Goal: Information Seeking & Learning: Learn about a topic

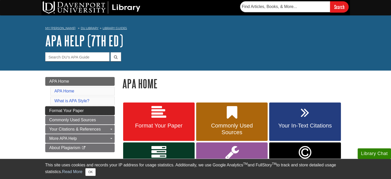
click at [87, 112] on link "Format Your Paper" at bounding box center [79, 110] width 69 height 9
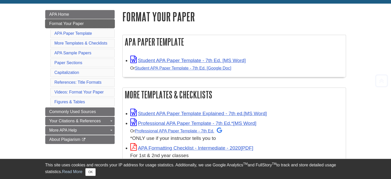
scroll to position [68, 0]
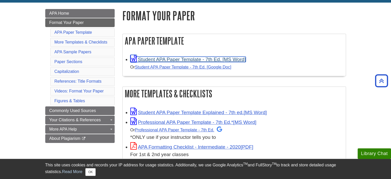
click at [155, 57] on link "Student APA Paper Template - 7th Ed. [MS Word]" at bounding box center [187, 59] width 115 height 5
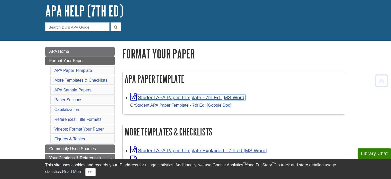
scroll to position [35, 0]
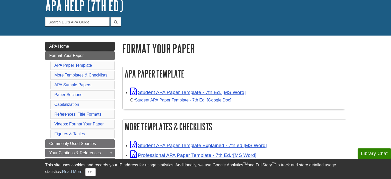
click at [69, 46] on link "APA Home" at bounding box center [79, 46] width 69 height 9
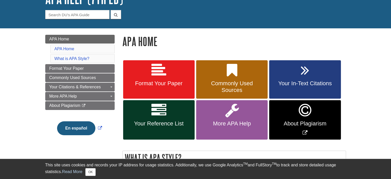
scroll to position [65, 0]
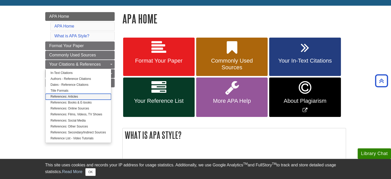
click at [71, 97] on link "References: Articles" at bounding box center [79, 97] width 66 height 6
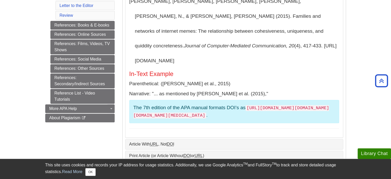
scroll to position [219, 0]
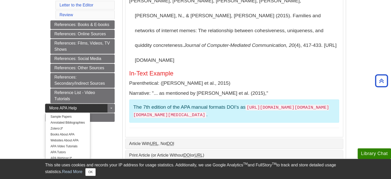
click at [96, 105] on link "More APA Help" at bounding box center [79, 108] width 69 height 9
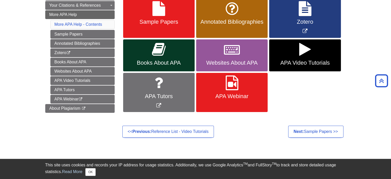
scroll to position [104, 0]
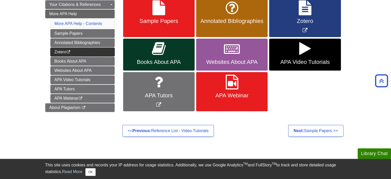
click at [70, 50] on icon "This link opens in a new window" at bounding box center [68, 51] width 4 height 3
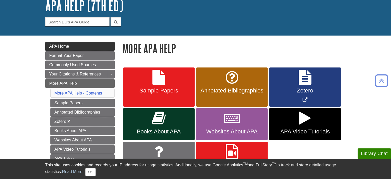
scroll to position [34, 0]
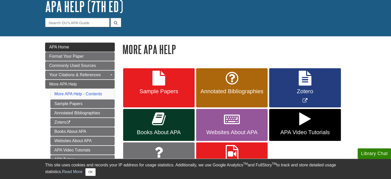
click at [73, 46] on link "APA Home" at bounding box center [79, 47] width 69 height 9
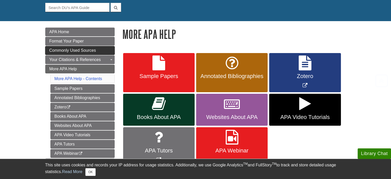
scroll to position [86, 0]
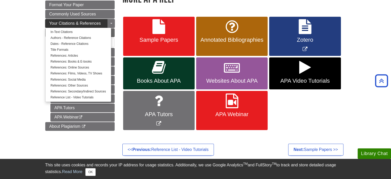
click at [71, 26] on link "Your Citations & References" at bounding box center [79, 23] width 69 height 9
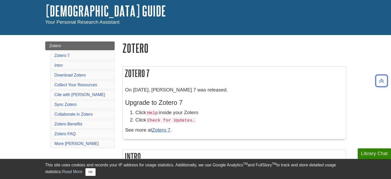
scroll to position [30, 0]
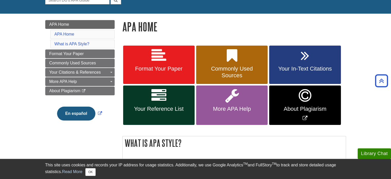
scroll to position [43, 0]
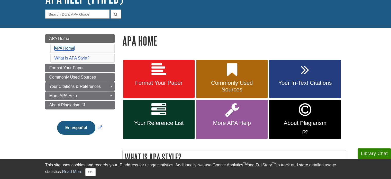
click at [72, 47] on link "APA Home" at bounding box center [65, 48] width 20 height 4
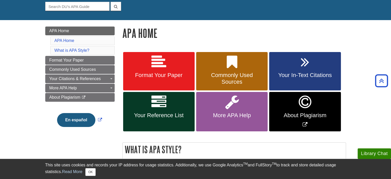
scroll to position [42, 0]
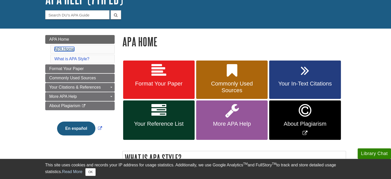
click at [71, 50] on link "APA Home" at bounding box center [65, 49] width 20 height 4
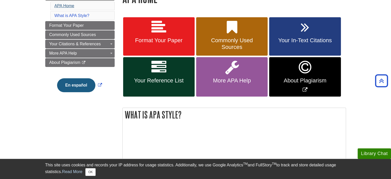
scroll to position [50, 0]
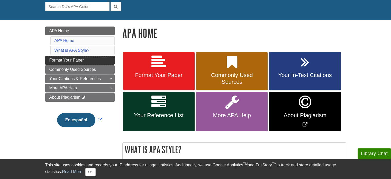
click at [71, 60] on span "Format Your Paper" at bounding box center [66, 60] width 34 height 4
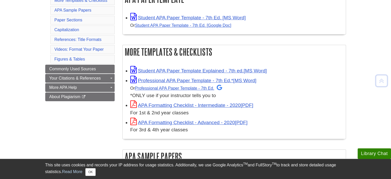
scroll to position [111, 0]
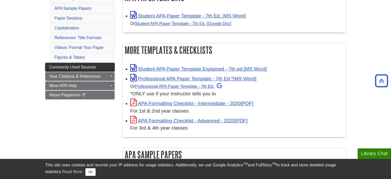
click at [84, 68] on span "Commonly Used Sources" at bounding box center [72, 67] width 47 height 4
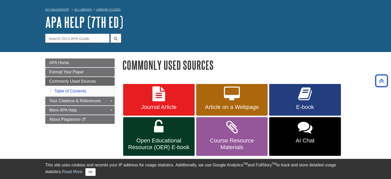
scroll to position [17, 0]
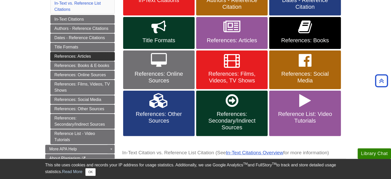
scroll to position [129, 0]
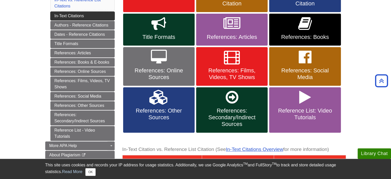
click at [76, 15] on link "In-Text Citations" at bounding box center [82, 16] width 64 height 9
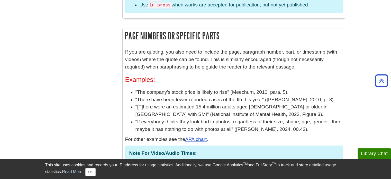
scroll to position [763, 0]
